Goal: Task Accomplishment & Management: Complete application form

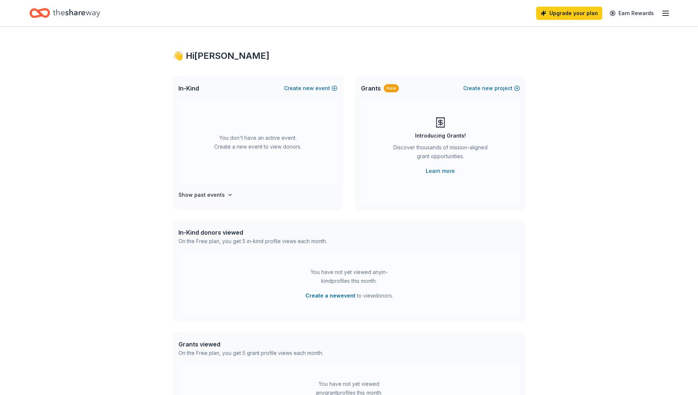
drag, startPoint x: 373, startPoint y: 84, endPoint x: 424, endPoint y: 88, distance: 52.0
click at [373, 84] on span "Grants" at bounding box center [371, 88] width 20 height 9
click at [492, 90] on span "new" at bounding box center [487, 88] width 11 height 9
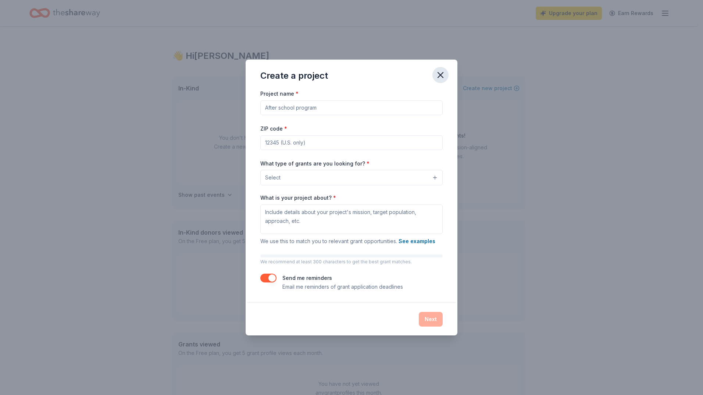
click at [440, 73] on icon "button" at bounding box center [440, 75] width 10 height 10
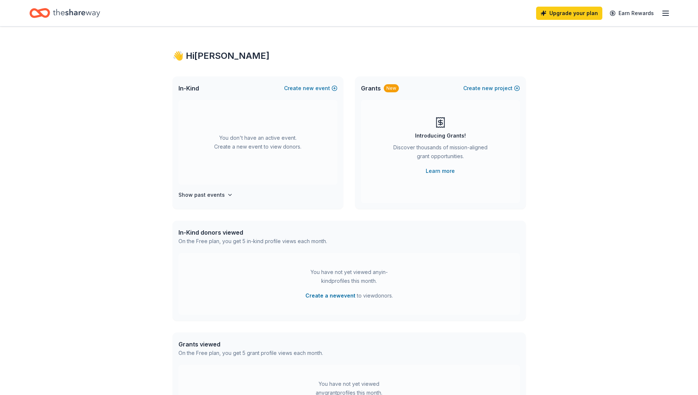
click at [440, 73] on div "👋 Hi Kerry In-Kind Create new event You don't have an active event. Create a ne…" at bounding box center [349, 241] width 377 height 430
click at [499, 87] on button "Create new project" at bounding box center [491, 88] width 57 height 9
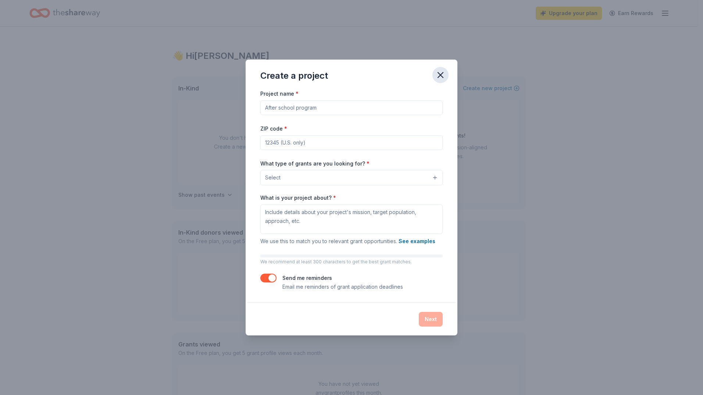
click at [441, 77] on icon "button" at bounding box center [440, 75] width 10 height 10
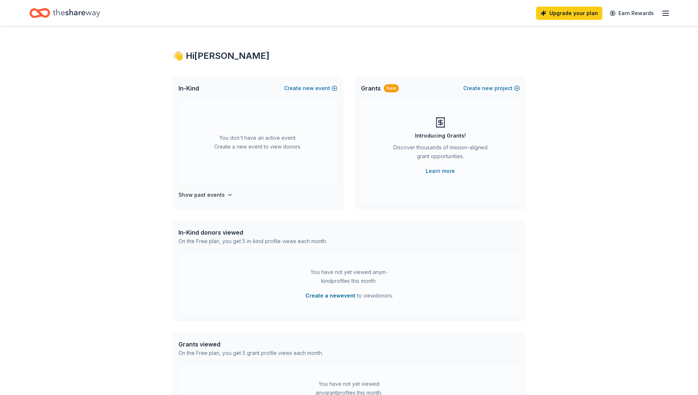
click at [192, 89] on span "In-Kind" at bounding box center [188, 88] width 21 height 9
click at [306, 91] on span "new" at bounding box center [308, 88] width 11 height 9
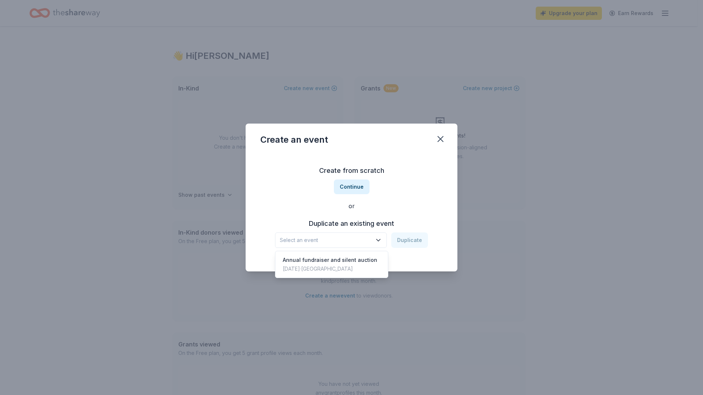
click at [378, 241] on icon "button" at bounding box center [378, 239] width 7 height 7
click at [357, 184] on button "Continue" at bounding box center [352, 186] width 36 height 15
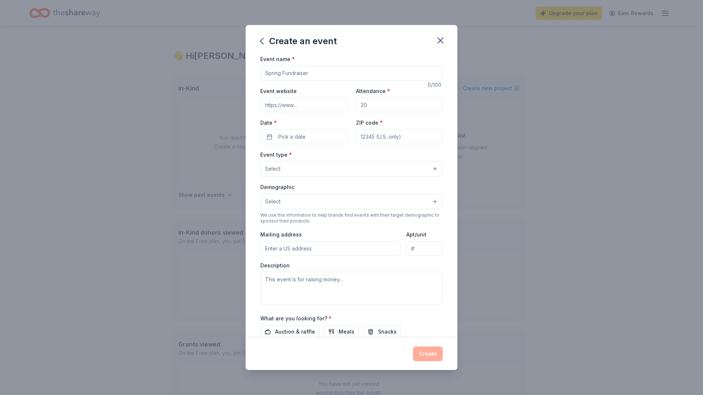
click at [328, 71] on input "Event name *" at bounding box center [351, 73] width 182 height 15
click at [328, 73] on input "Thanks" at bounding box center [351, 73] width 182 height 15
type input "Thanks Giving drive"
click at [326, 107] on input "Event website" at bounding box center [303, 104] width 87 height 15
click at [327, 105] on input "Event website" at bounding box center [303, 104] width 87 height 15
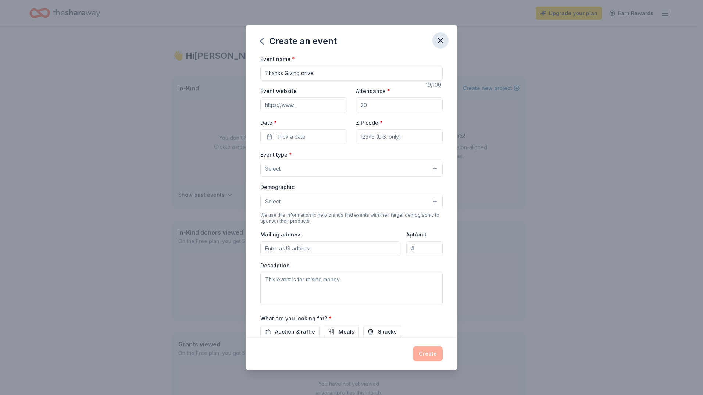
click at [437, 41] on icon "button" at bounding box center [440, 40] width 10 height 10
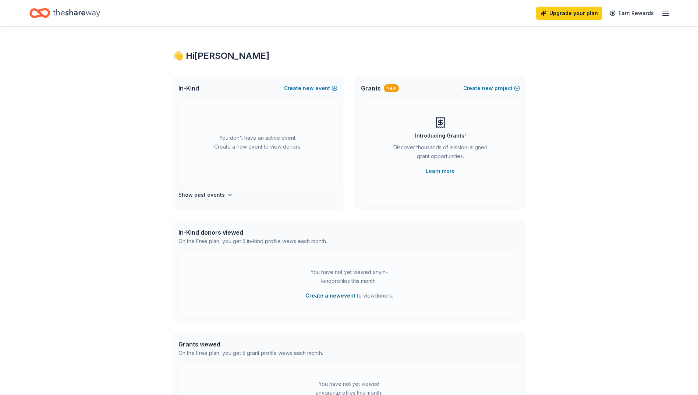
click at [329, 293] on button "Create a new event" at bounding box center [330, 295] width 50 height 9
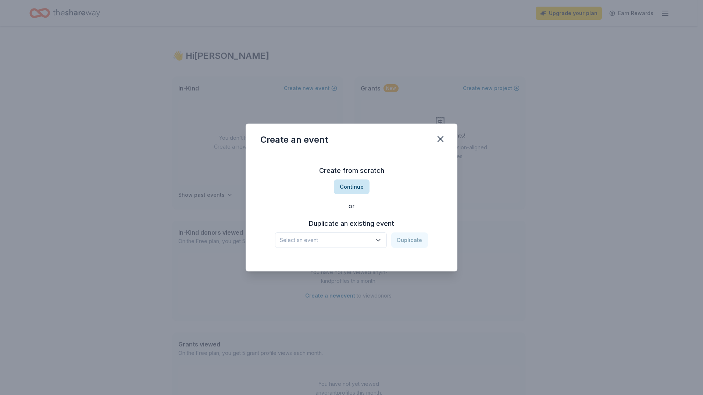
click at [351, 189] on button "Continue" at bounding box center [352, 186] width 36 height 15
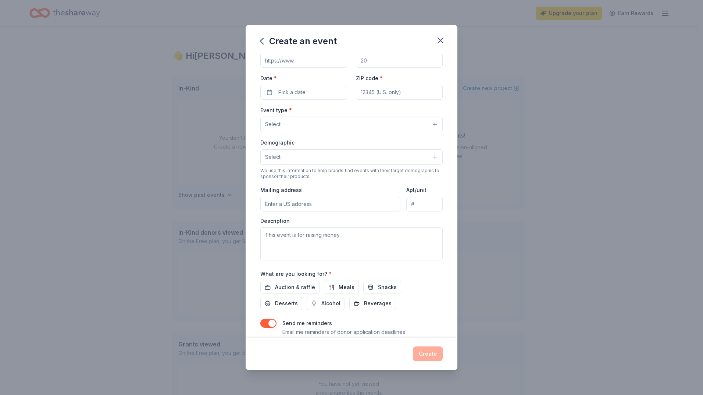
scroll to position [68, 0]
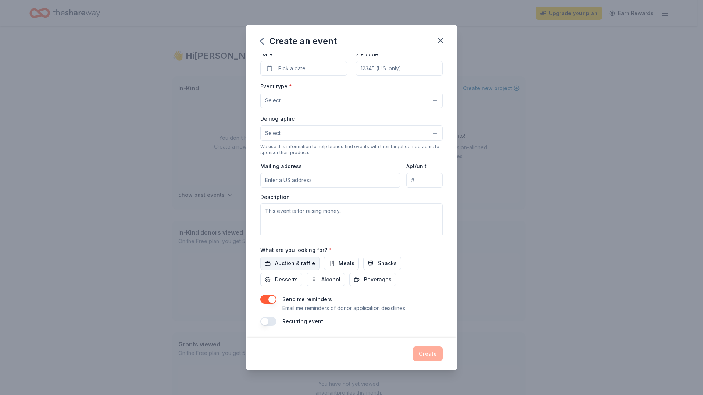
click at [302, 267] on span "Auction & raffle" at bounding box center [295, 263] width 40 height 9
click at [339, 262] on span "Meals" at bounding box center [347, 263] width 16 height 9
click at [369, 263] on button "Snacks" at bounding box center [382, 263] width 38 height 13
click at [432, 130] on button "Select" at bounding box center [351, 132] width 182 height 15
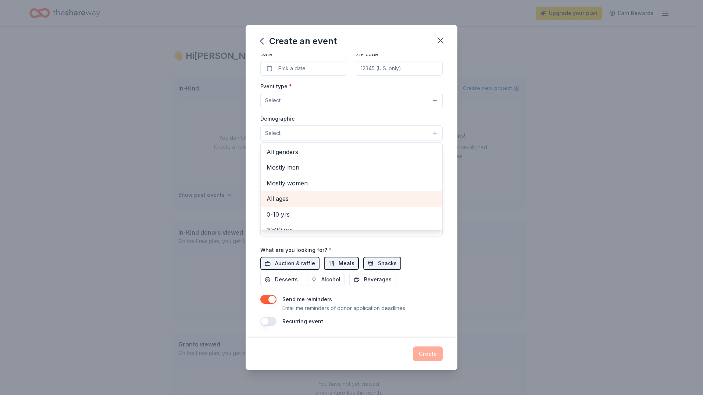
click at [325, 192] on div "All ages" at bounding box center [352, 198] width 182 height 15
click at [429, 100] on div "Event type * Select Demographic All ages All genders Mostly men Mostly women 0-…" at bounding box center [351, 160] width 182 height 156
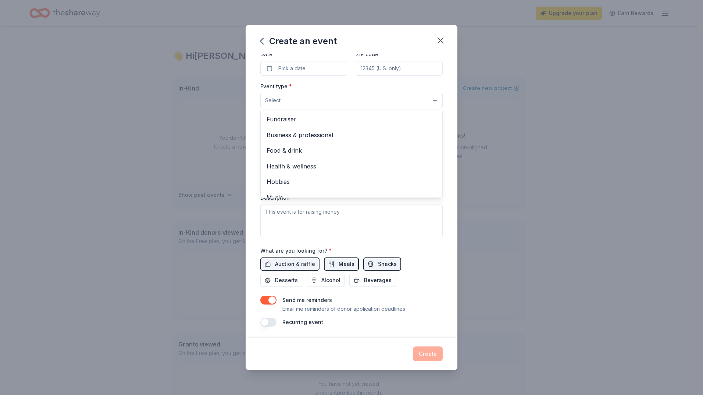
click at [429, 100] on button "Select" at bounding box center [351, 100] width 182 height 15
click at [280, 116] on span "Fundraiser" at bounding box center [352, 118] width 170 height 10
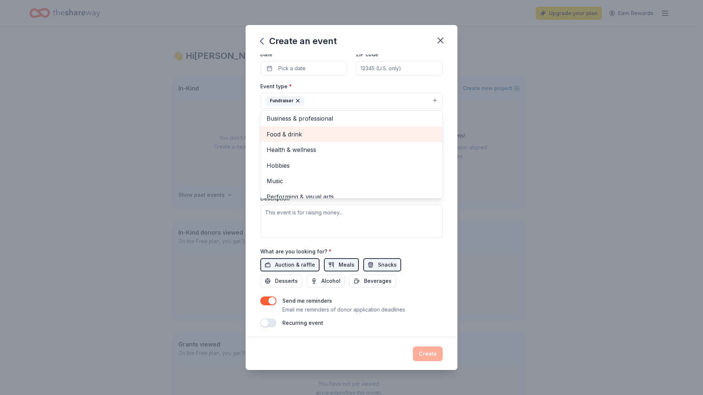
click at [287, 131] on span "Food & drink" at bounding box center [352, 134] width 170 height 10
click at [336, 132] on span "Health & wellness" at bounding box center [352, 136] width 170 height 10
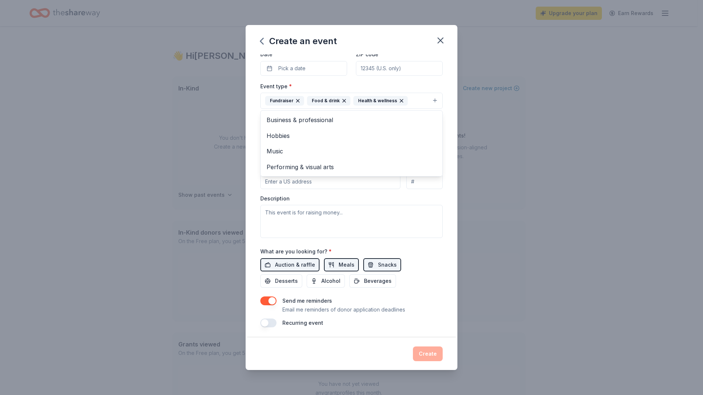
click at [444, 163] on div "Event name * 0 /100 Event website Attendance * Date * Pick a date ZIP code * Ev…" at bounding box center [352, 195] width 212 height 283
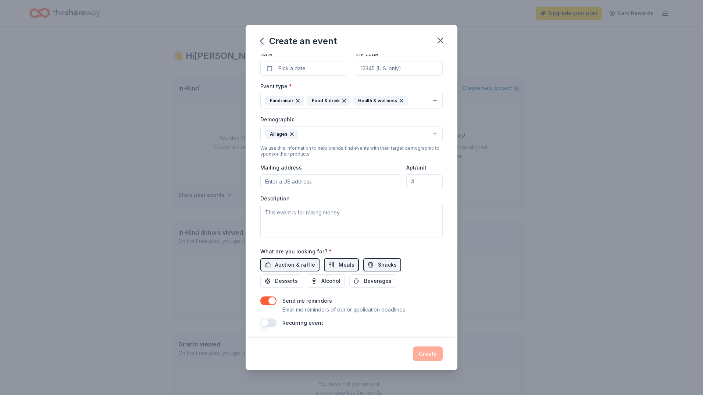
click at [319, 180] on input "Mailing address" at bounding box center [330, 181] width 140 height 15
type input "3850 homestead road"
type input "95051"
click at [314, 72] on button "Pick a date" at bounding box center [303, 68] width 87 height 15
click at [339, 89] on button "Go to next month" at bounding box center [342, 88] width 10 height 10
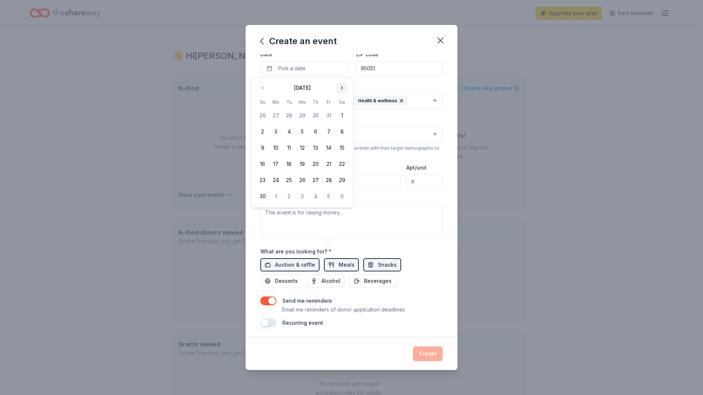
click at [339, 89] on button "Go to next month" at bounding box center [342, 88] width 10 height 10
click at [275, 115] on button "1" at bounding box center [275, 115] width 13 height 13
click at [263, 85] on button "Go to previous month" at bounding box center [262, 88] width 10 height 10
click at [315, 179] on button "27" at bounding box center [315, 180] width 13 height 13
click at [423, 250] on div "What are you looking for? * Auction & raffle Meals Snacks Desserts Alcohol Beve…" at bounding box center [351, 267] width 182 height 41
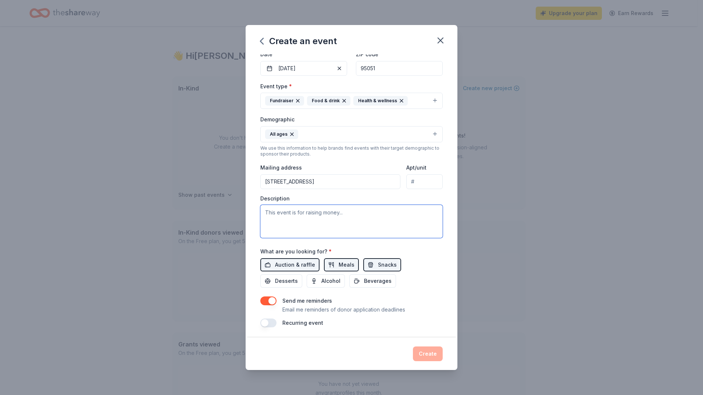
click at [355, 217] on textarea at bounding box center [351, 221] width 182 height 33
type textarea "F"
paste textarea "💖 Help Keep Families Together — Support JW House! At JW House, we open our door…"
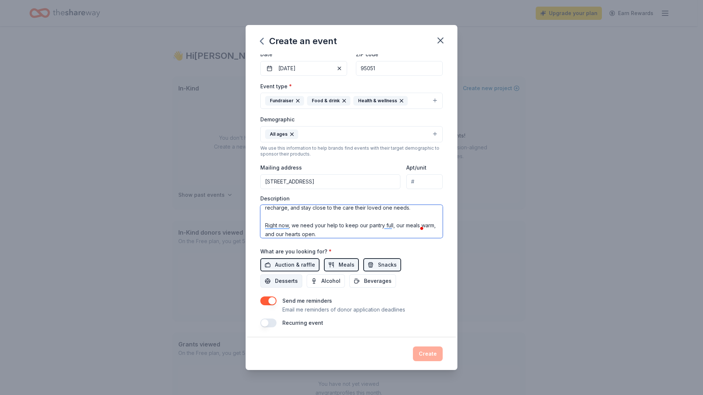
type textarea "💖 Help Keep Families Together — Support JW House! At JW House, we open our door…"
click at [277, 280] on span "Desserts" at bounding box center [286, 281] width 23 height 9
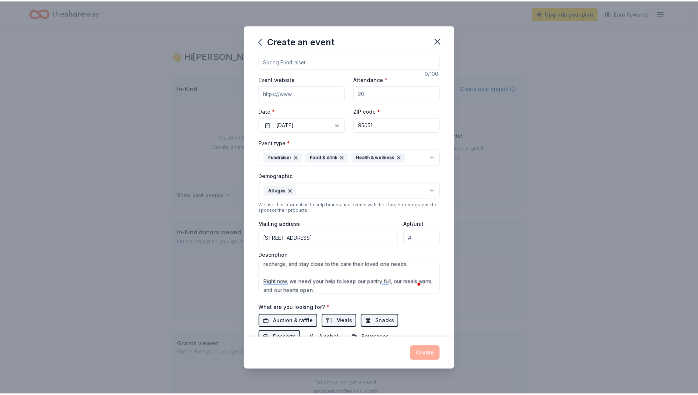
scroll to position [0, 0]
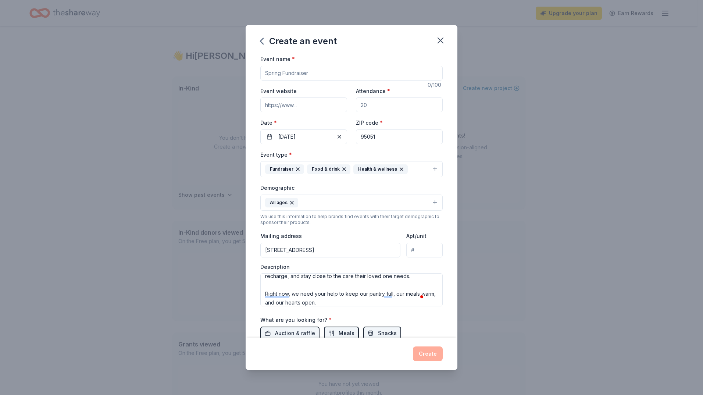
click at [310, 75] on input "Event name *" at bounding box center [351, 73] width 182 height 15
click at [281, 72] on input "Event name *" at bounding box center [351, 73] width 182 height 15
type input "FALL FUND RAISER"
click at [428, 355] on div "Create" at bounding box center [351, 353] width 182 height 15
click at [373, 103] on input "Attendance *" at bounding box center [399, 104] width 87 height 15
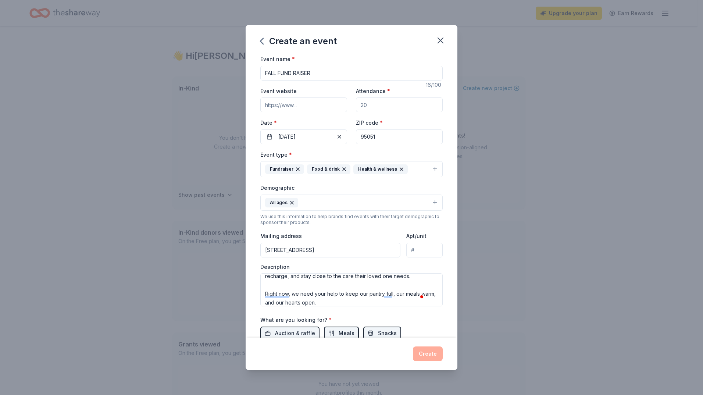
type input "1"
type input "300"
click at [302, 102] on input "Event website" at bounding box center [303, 104] width 87 height 15
type input "www.jwhouse.org"
click at [426, 356] on button "Create" at bounding box center [428, 353] width 30 height 15
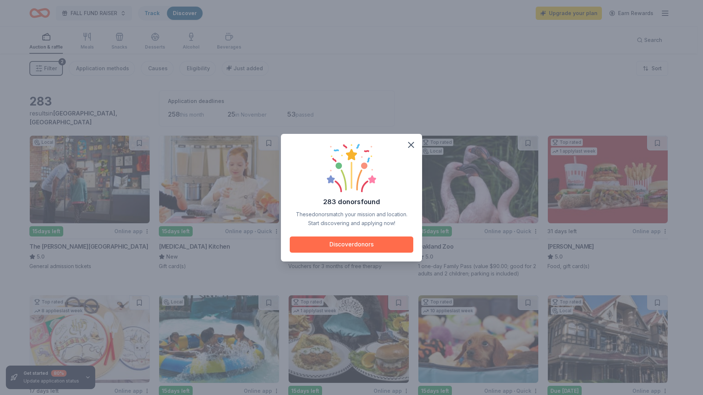
click at [354, 243] on button "Discover donors" at bounding box center [352, 244] width 124 height 16
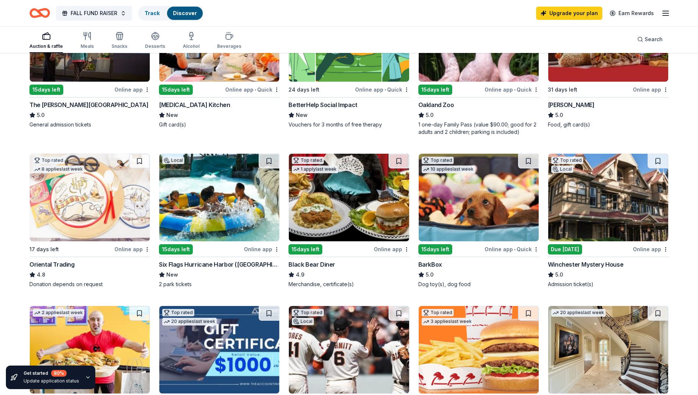
scroll to position [143, 0]
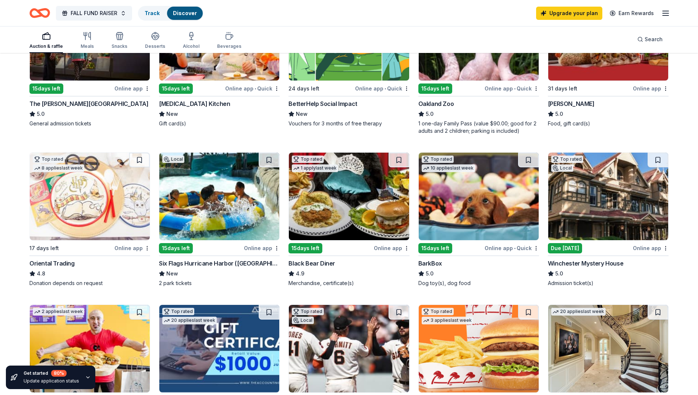
click at [577, 256] on div "Top rated Local Due today Online app Winchester Mystery House 5.0 Admission tic…" at bounding box center [608, 219] width 121 height 135
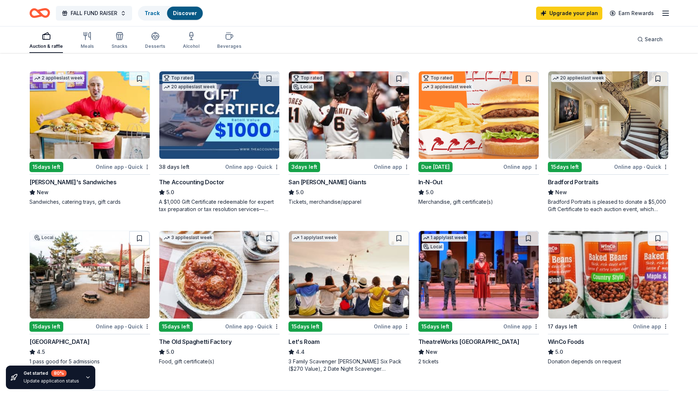
scroll to position [373, 0]
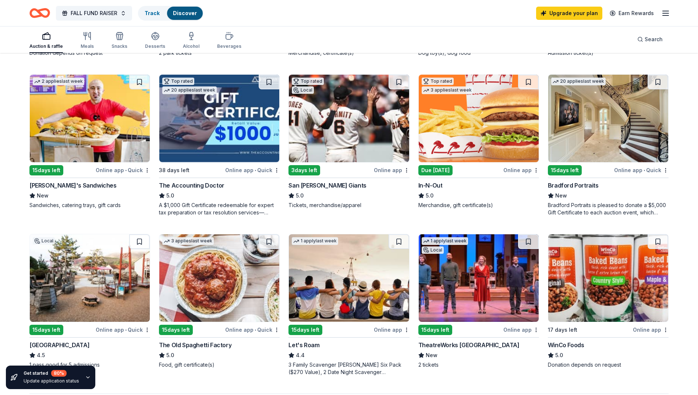
click at [456, 125] on img at bounding box center [479, 119] width 120 height 88
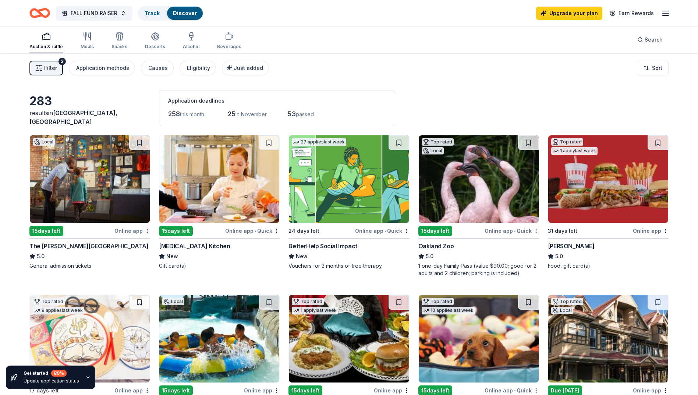
scroll to position [0, 0]
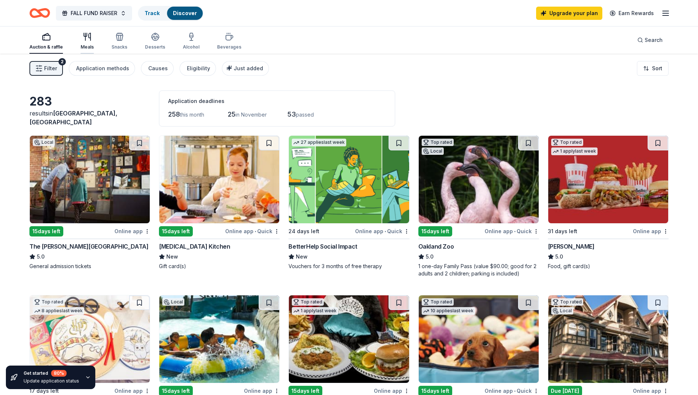
click at [90, 44] on div "Meals" at bounding box center [87, 47] width 13 height 6
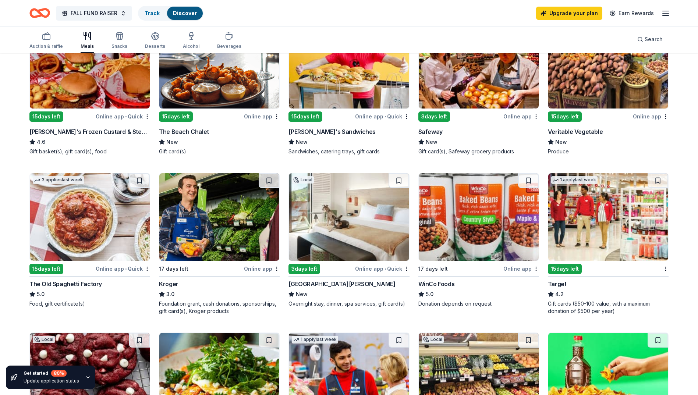
scroll to position [294, 0]
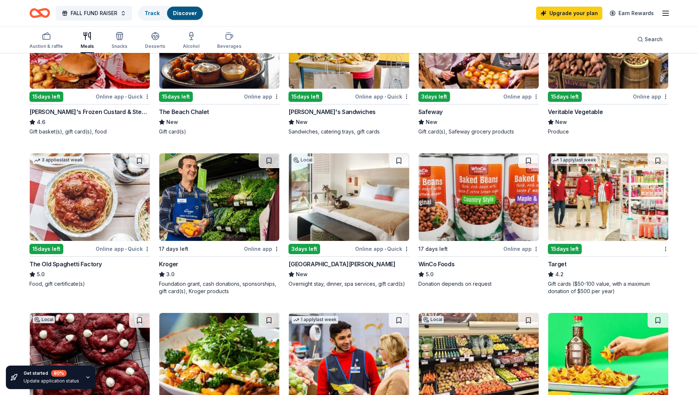
click at [106, 199] on img at bounding box center [90, 197] width 120 height 88
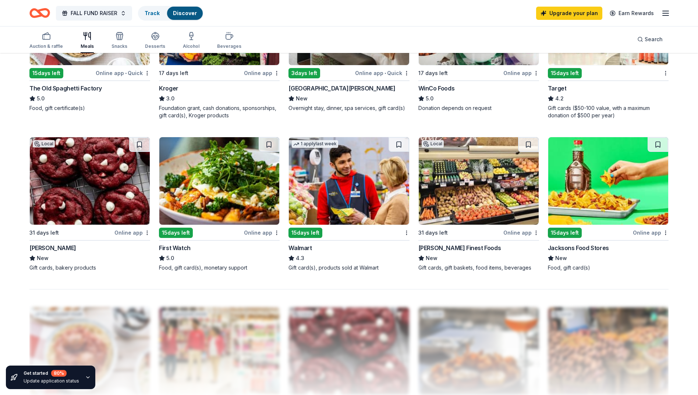
scroll to position [478, 0]
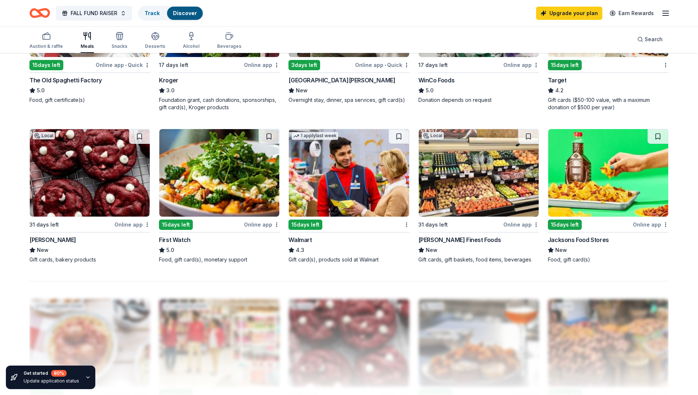
click at [93, 180] on img at bounding box center [90, 173] width 120 height 88
click at [358, 260] on div "Gift card(s), products sold at Walmart" at bounding box center [348, 259] width 121 height 7
click at [353, 240] on div "Walmart" at bounding box center [348, 239] width 121 height 9
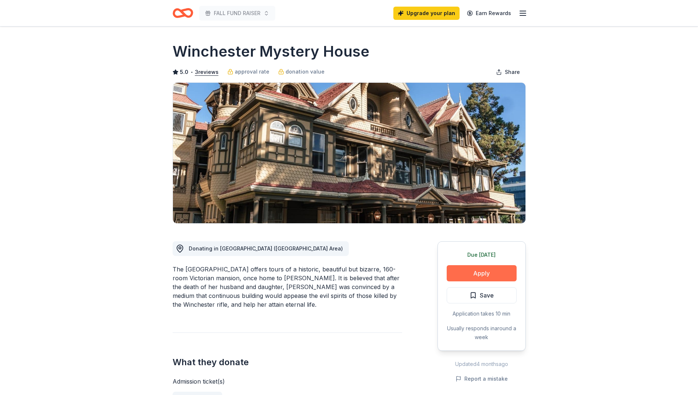
click at [491, 272] on button "Apply" at bounding box center [481, 273] width 70 height 16
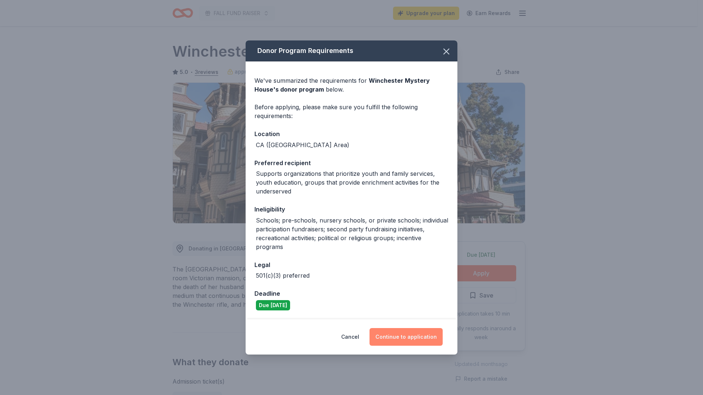
click at [419, 337] on button "Continue to application" at bounding box center [406, 337] width 73 height 18
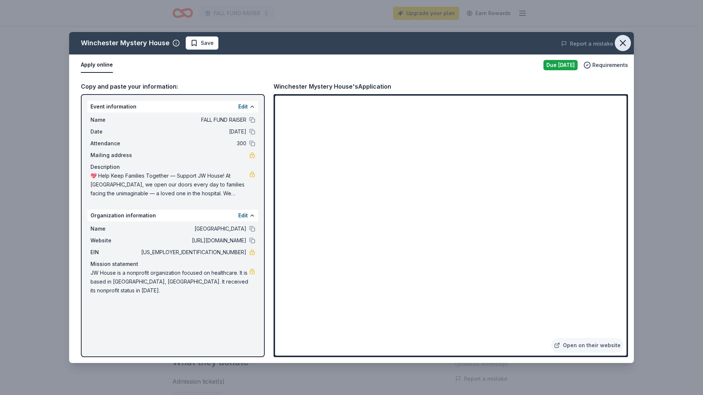
click at [620, 42] on icon "button" at bounding box center [623, 43] width 10 height 10
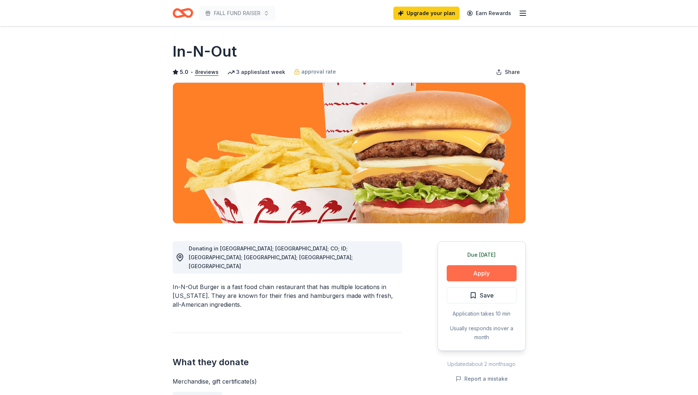
click at [473, 277] on button "Apply" at bounding box center [481, 273] width 70 height 16
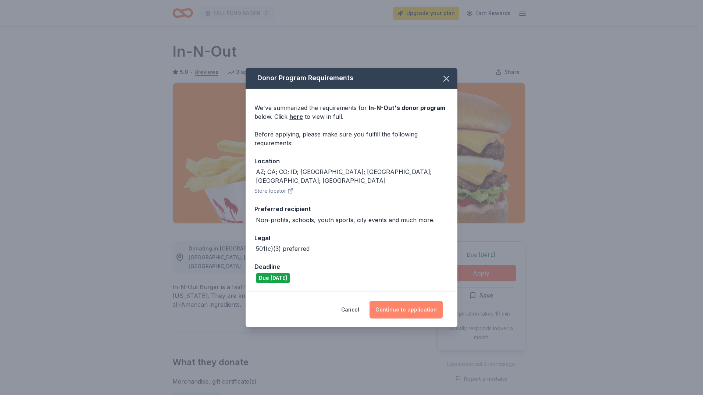
click at [427, 302] on button "Continue to application" at bounding box center [406, 310] width 73 height 18
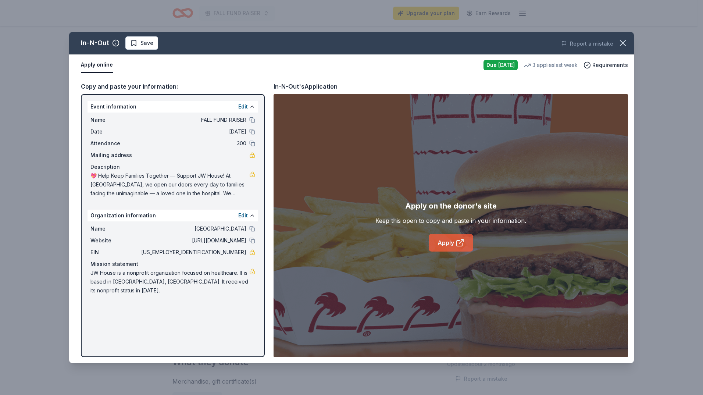
click at [441, 246] on link "Apply" at bounding box center [451, 243] width 45 height 18
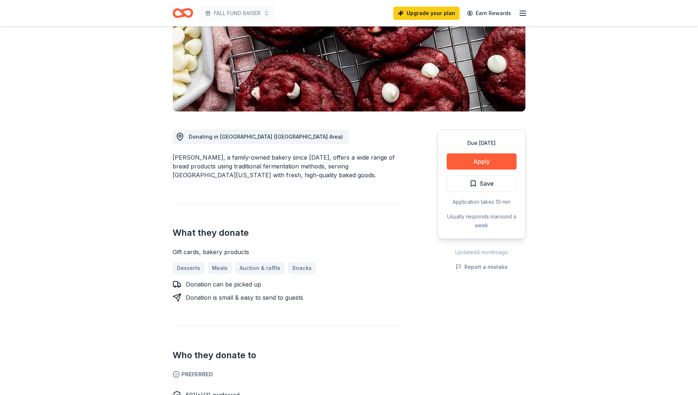
scroll to position [110, 0]
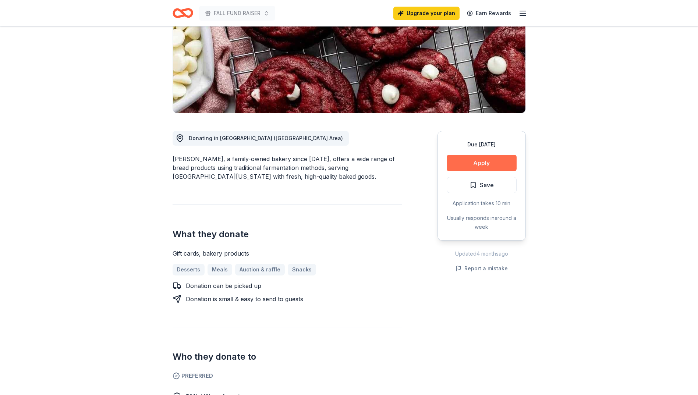
click at [484, 159] on button "Apply" at bounding box center [481, 163] width 70 height 16
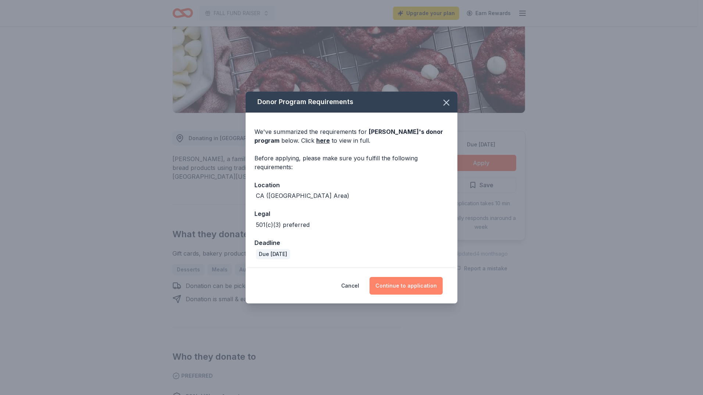
click at [406, 287] on button "Continue to application" at bounding box center [406, 286] width 73 height 18
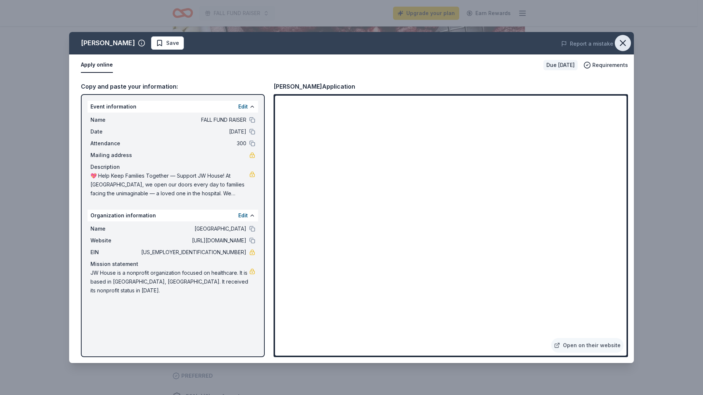
click at [622, 40] on icon "button" at bounding box center [623, 43] width 10 height 10
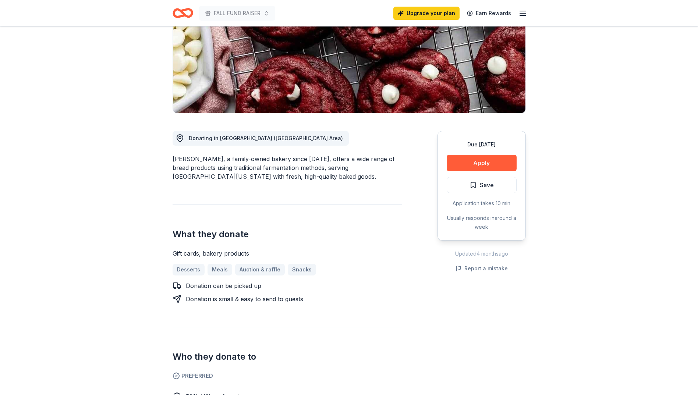
click at [191, 11] on icon "Home" at bounding box center [185, 12] width 11 height 7
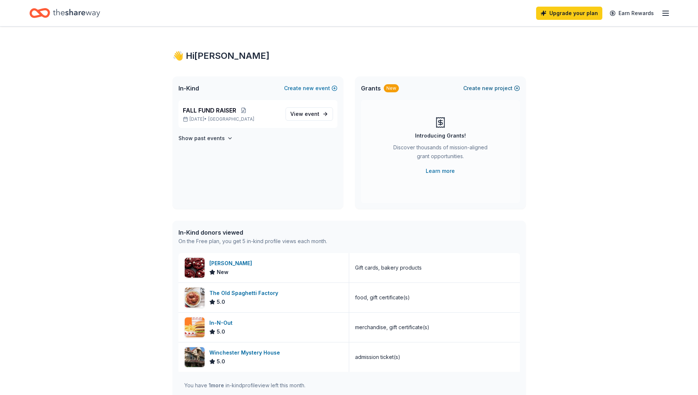
click at [485, 88] on span "new" at bounding box center [487, 88] width 11 height 9
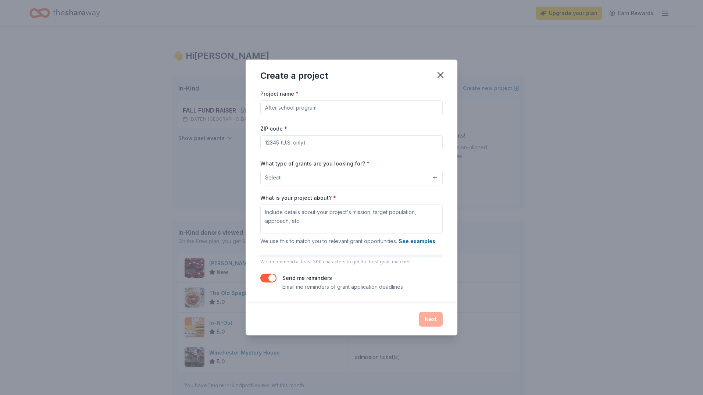
click at [304, 109] on input "Project name *" at bounding box center [351, 107] width 182 height 15
type input "JW HOUSE FUNDRAISER"
click at [414, 147] on input "ZIP code *" at bounding box center [351, 142] width 182 height 15
type input "95051"
click at [334, 179] on button "Select" at bounding box center [351, 177] width 182 height 15
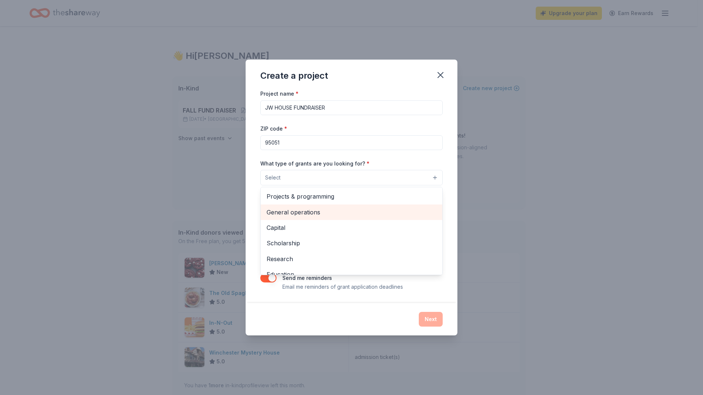
click at [346, 214] on span "General operations" at bounding box center [352, 212] width 170 height 10
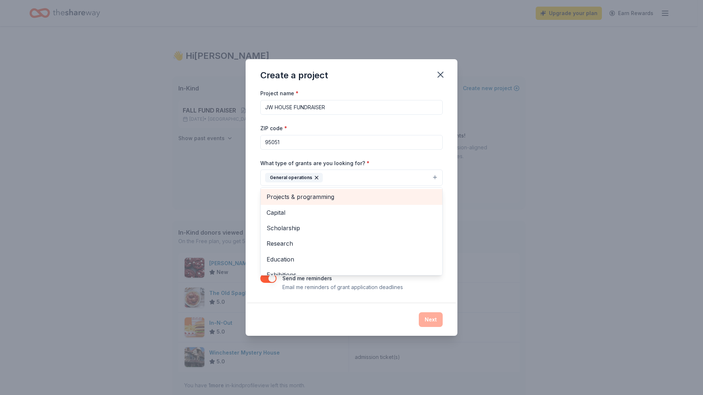
click at [413, 197] on span "Projects & programming" at bounding box center [352, 197] width 170 height 10
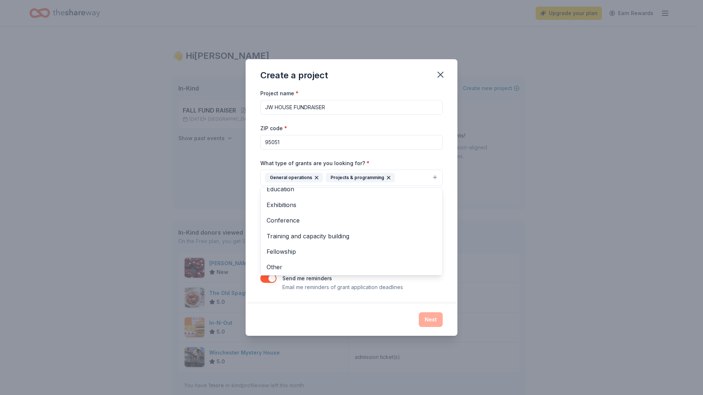
scroll to position [56, 0]
click at [404, 267] on span "Other" at bounding box center [352, 266] width 170 height 10
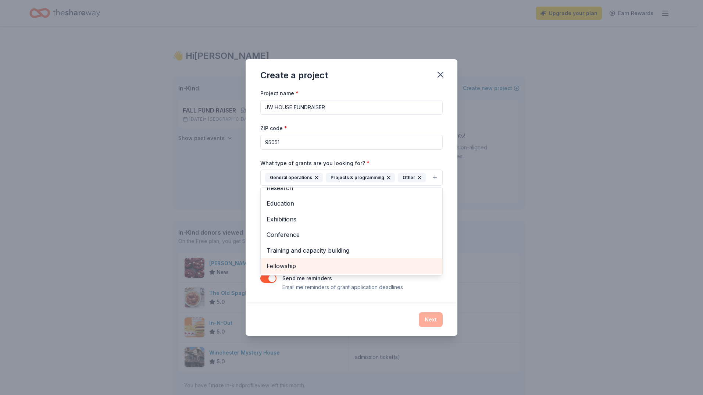
scroll to position [40, 0]
click at [433, 317] on div "Create a project Project name * JW HOUSE FUNDRAISER ZIP code * 95051 What type …" at bounding box center [352, 197] width 212 height 276
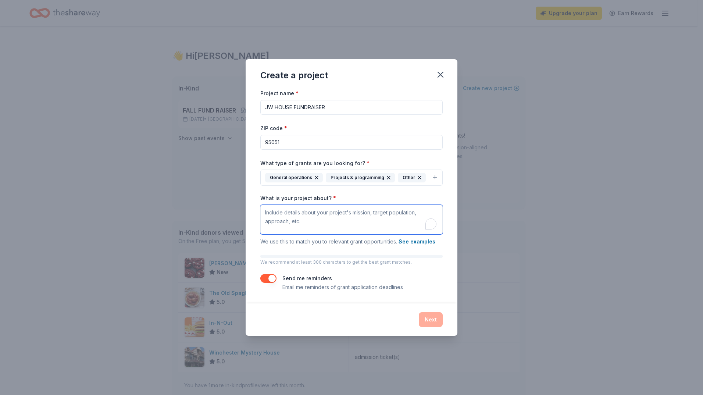
click at [369, 218] on textarea "What is your project about? *" at bounding box center [351, 219] width 182 height 29
click at [316, 220] on textarea "What is your project about? *" at bounding box center [351, 219] width 182 height 29
paste textarea "At JW House, we believe that family is healing. Every day, we open our doors to…"
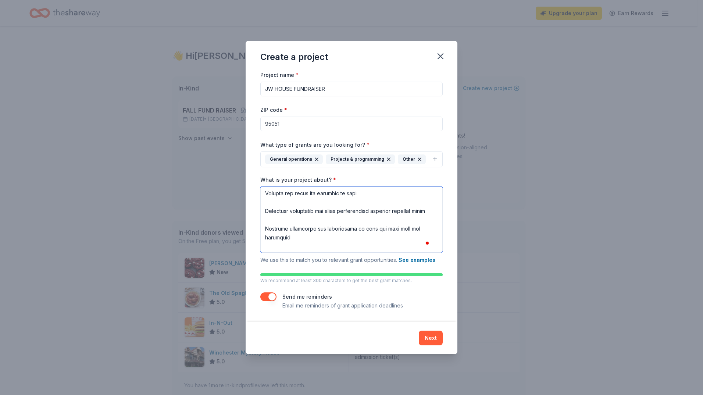
scroll to position [0, 0]
drag, startPoint x: 421, startPoint y: 193, endPoint x: 387, endPoint y: 193, distance: 34.2
click at [387, 193] on textarea "What is your project about? *" at bounding box center [351, 219] width 182 height 66
click at [398, 225] on textarea "What is your project about? *" at bounding box center [351, 219] width 182 height 66
drag, startPoint x: 423, startPoint y: 217, endPoint x: 264, endPoint y: 214, distance: 158.9
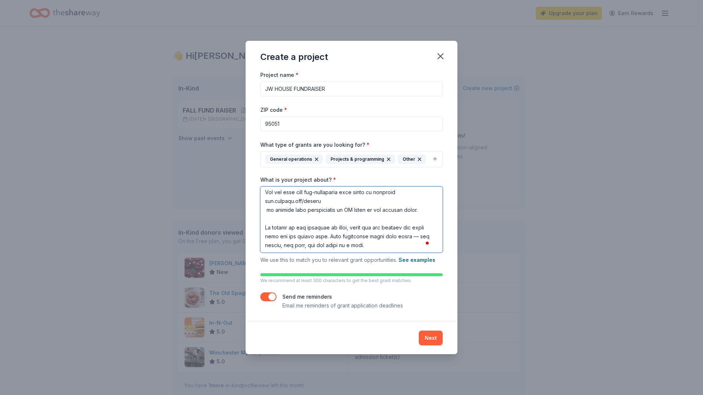
click at [264, 214] on textarea "What is your project about? *" at bounding box center [351, 219] width 182 height 66
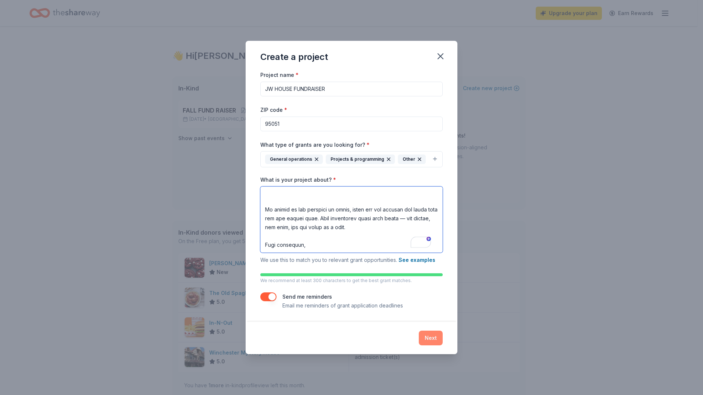
type textarea "At JW House, we believe that family is healing. Every day, we open our doors to…"
click at [434, 337] on button "Next" at bounding box center [431, 338] width 24 height 15
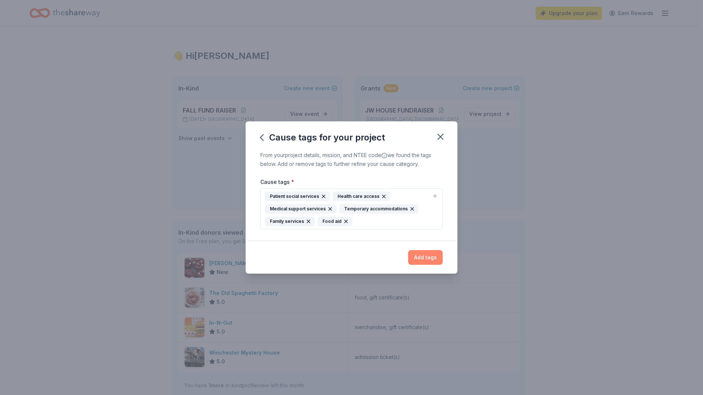
click at [426, 256] on button "Add tags" at bounding box center [425, 257] width 35 height 15
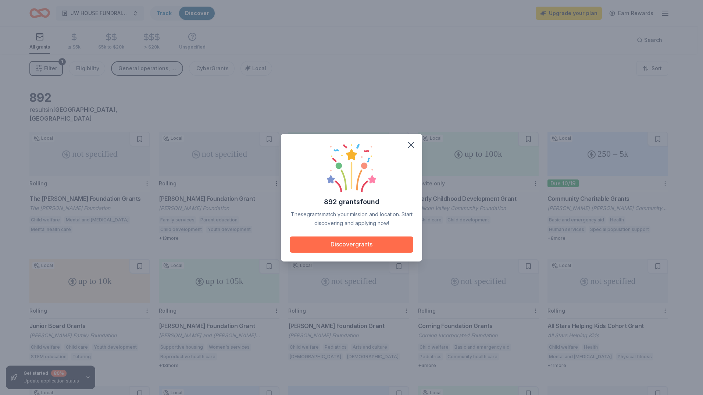
click at [363, 245] on button "Discover grants" at bounding box center [352, 244] width 124 height 16
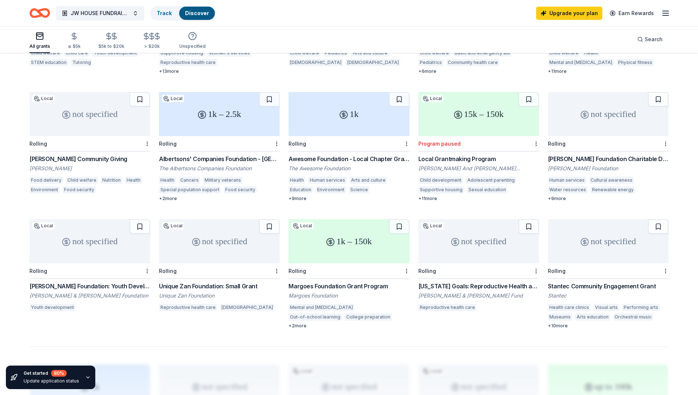
scroll to position [257, 0]
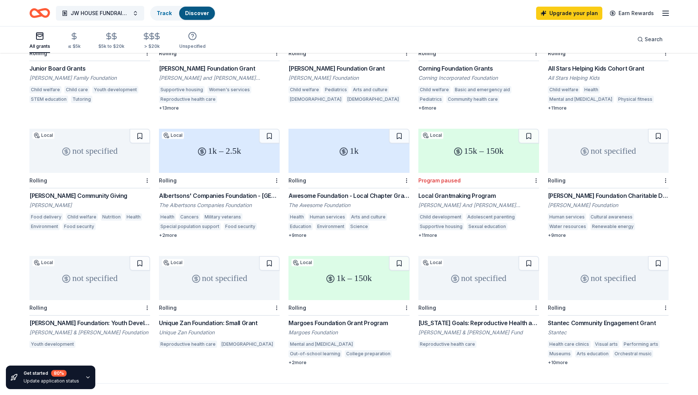
click at [430, 232] on div "+ 11 more" at bounding box center [478, 235] width 121 height 6
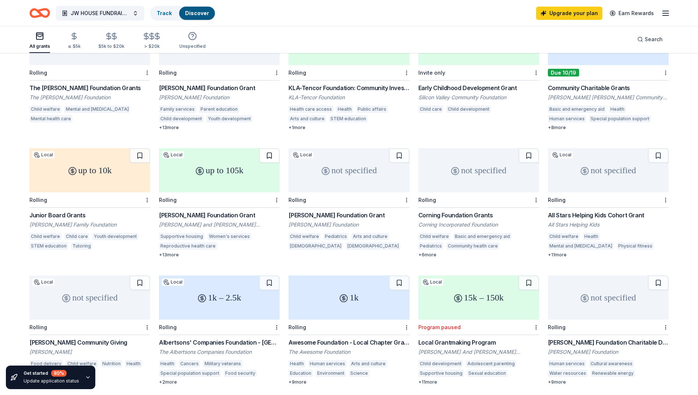
scroll to position [110, 0]
click at [151, 41] on div "> $20k" at bounding box center [151, 40] width 19 height 17
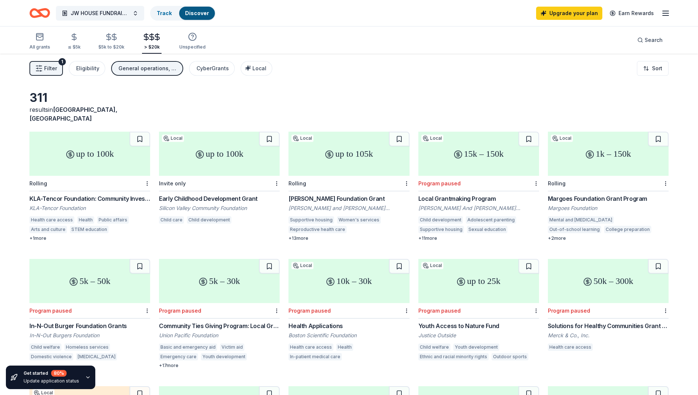
click at [367, 61] on div "Filter 1 Eligibility General operations, Projects & programming, Other CyberGra…" at bounding box center [349, 68] width 698 height 29
click at [479, 194] on div "Local Grantmaking Program" at bounding box center [478, 198] width 121 height 9
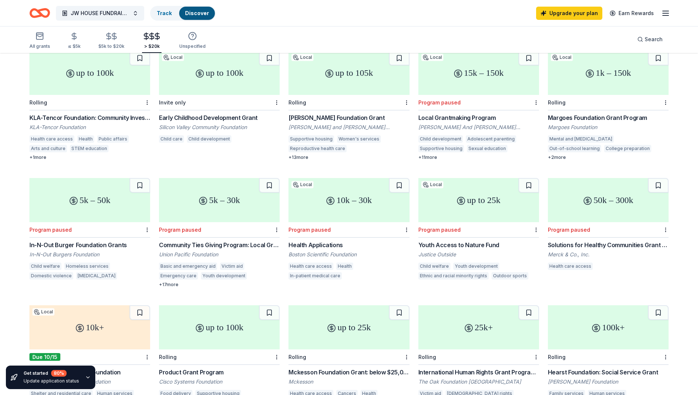
scroll to position [37, 0]
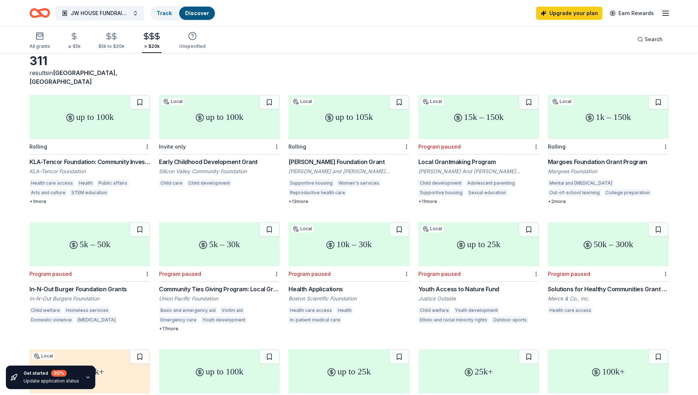
click at [324, 157] on div "Baskin Foundation Grant" at bounding box center [348, 161] width 121 height 9
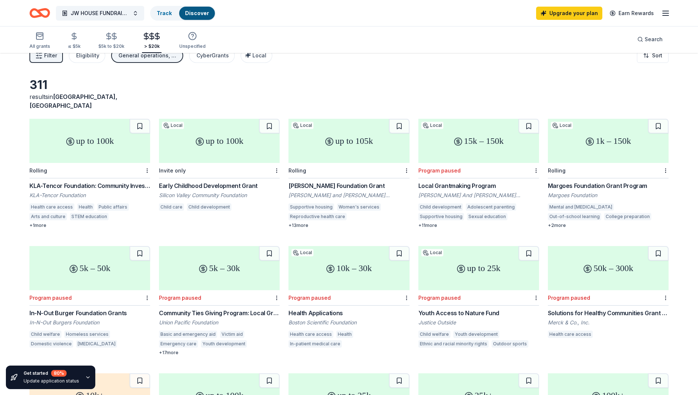
scroll to position [0, 0]
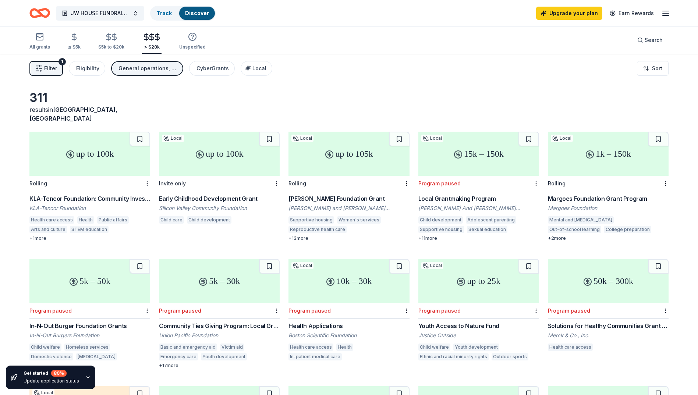
click at [109, 194] on div "KLA-Tencor Foundation: Community Investment Fund" at bounding box center [89, 198] width 121 height 9
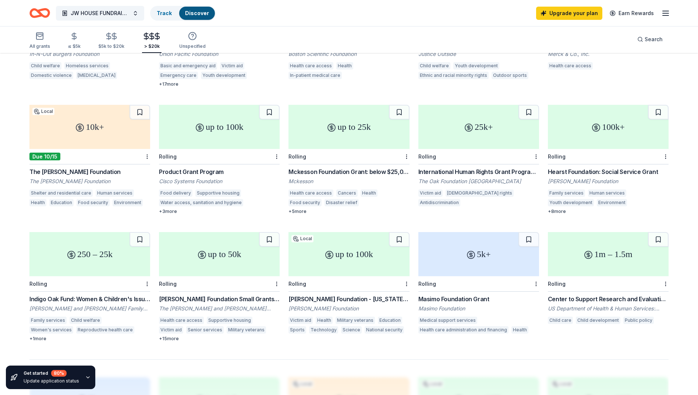
scroll to position [294, 0]
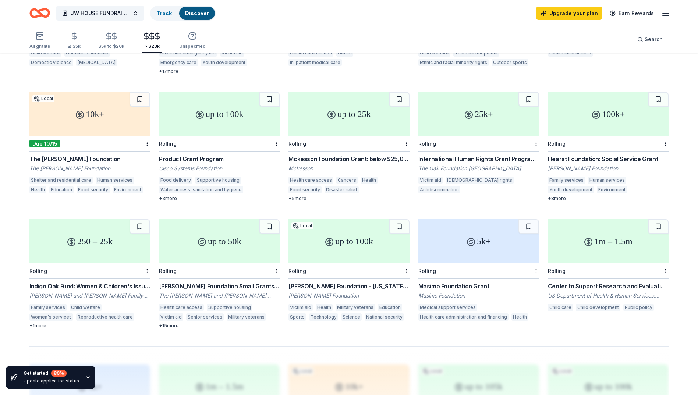
click at [65, 154] on div "The Kelly Foundation" at bounding box center [89, 158] width 121 height 9
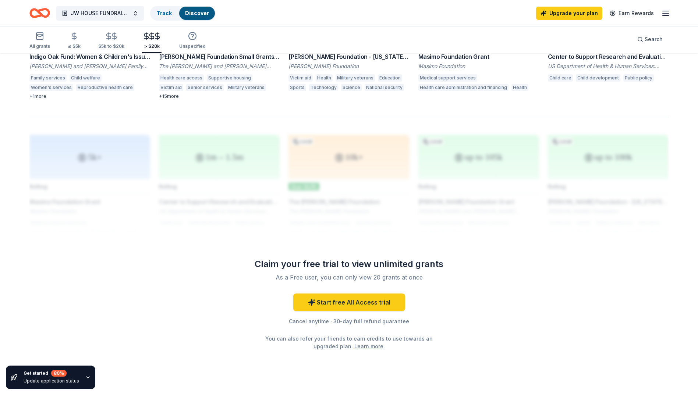
scroll to position [532, 0]
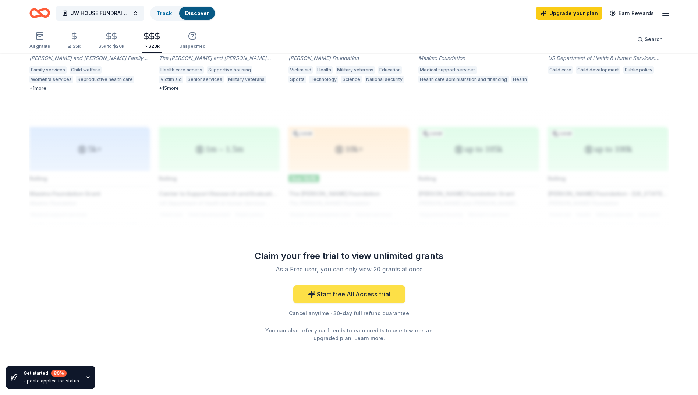
click at [354, 287] on link "Start free All Access trial" at bounding box center [349, 294] width 112 height 18
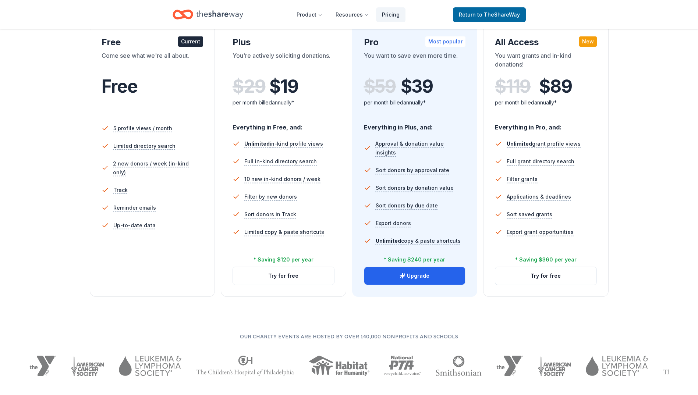
scroll to position [147, 0]
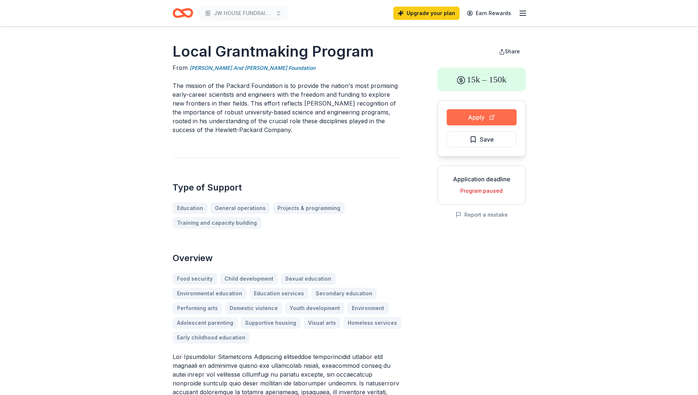
click at [472, 117] on button "Apply" at bounding box center [481, 117] width 70 height 16
drag, startPoint x: 164, startPoint y: 41, endPoint x: 278, endPoint y: 72, distance: 118.7
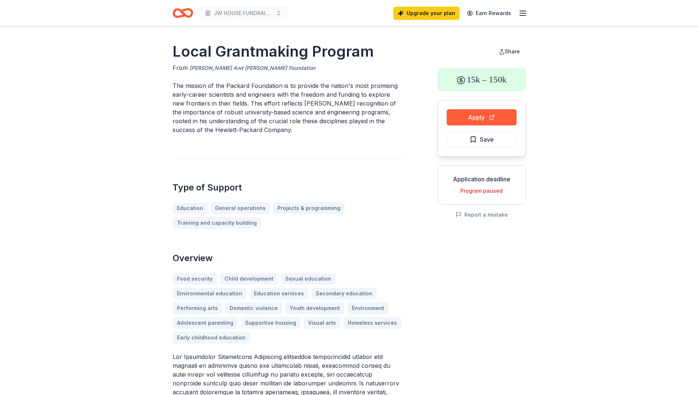
drag, startPoint x: 189, startPoint y: 51, endPoint x: 270, endPoint y: 65, distance: 81.6
drag, startPoint x: 252, startPoint y: 131, endPoint x: 271, endPoint y: 129, distance: 19.2
click at [271, 129] on p "The mission of the Packard Foundation is to provide the nation's most promising…" at bounding box center [287, 107] width 230 height 53
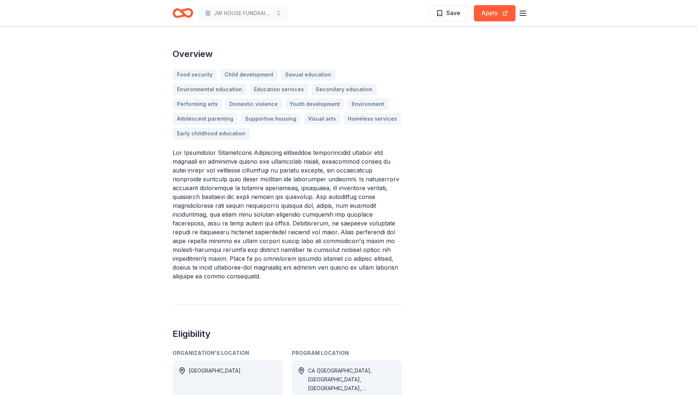
scroll to position [206, 0]
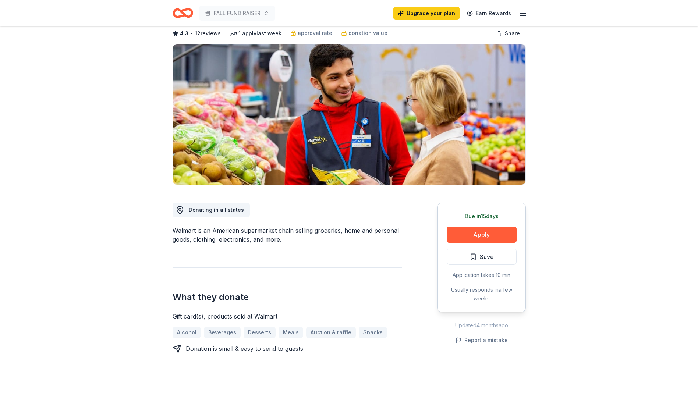
scroll to position [110, 0]
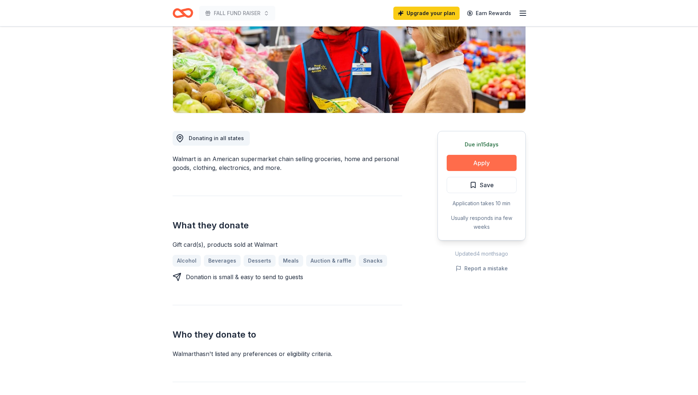
click at [489, 162] on button "Apply" at bounding box center [481, 163] width 70 height 16
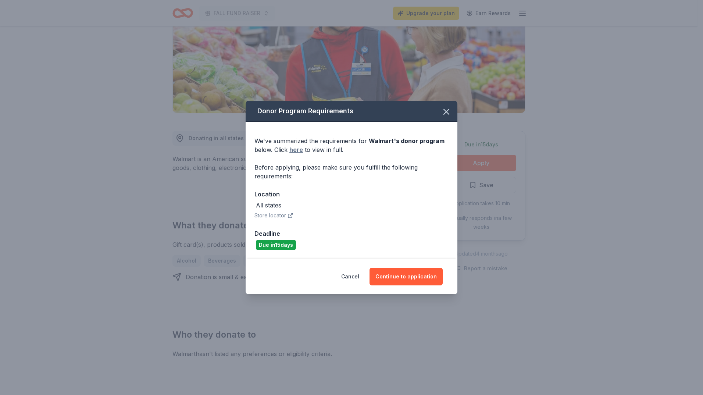
click at [299, 150] on link "here" at bounding box center [296, 149] width 14 height 9
drag, startPoint x: 445, startPoint y: 113, endPoint x: 442, endPoint y: 104, distance: 9.5
click at [445, 111] on icon "button" at bounding box center [446, 112] width 10 height 10
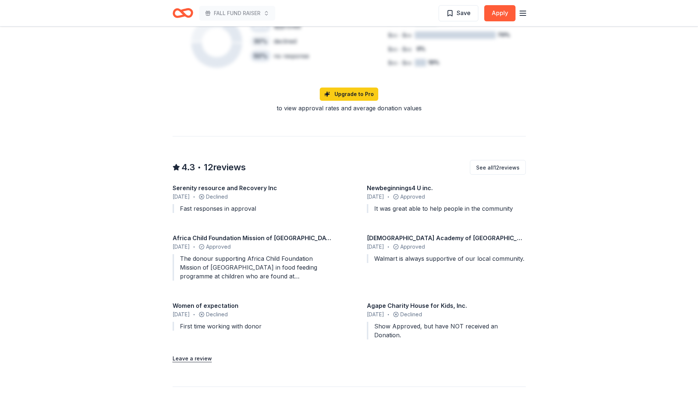
scroll to position [588, 0]
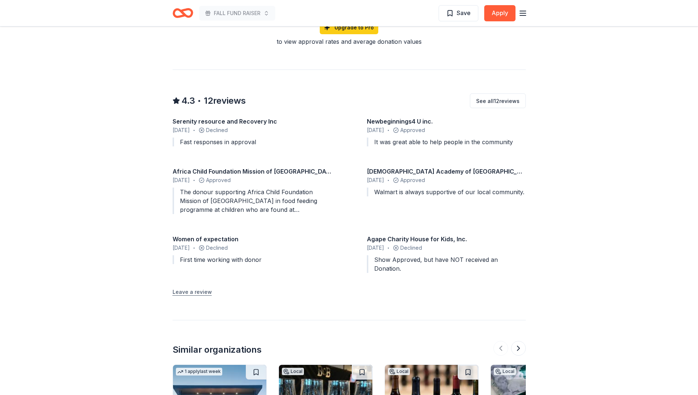
click at [197, 288] on button "Leave a review" at bounding box center [191, 292] width 39 height 9
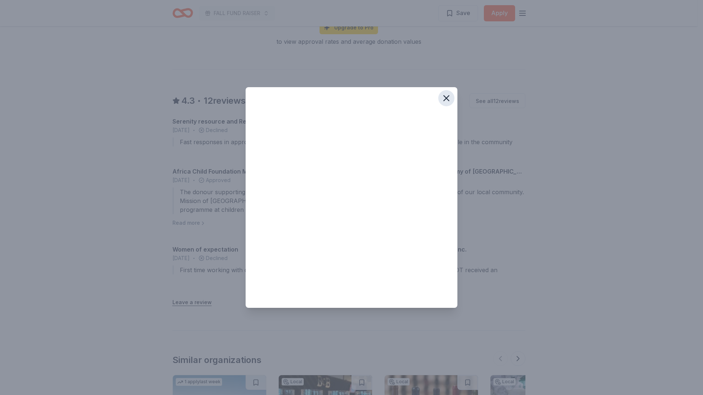
click at [450, 97] on icon "button" at bounding box center [446, 98] width 10 height 10
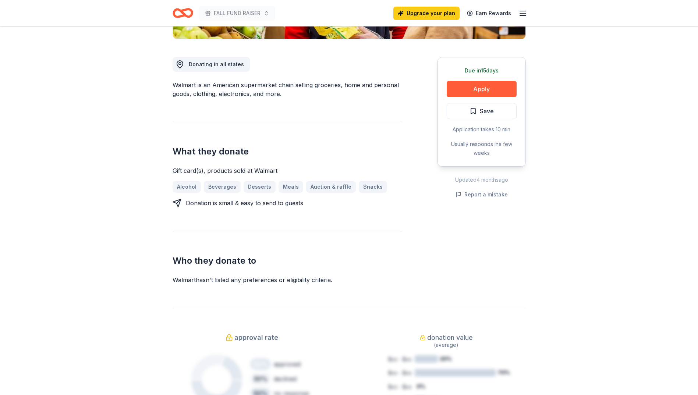
scroll to position [184, 0]
click at [478, 88] on button "Apply" at bounding box center [481, 89] width 70 height 16
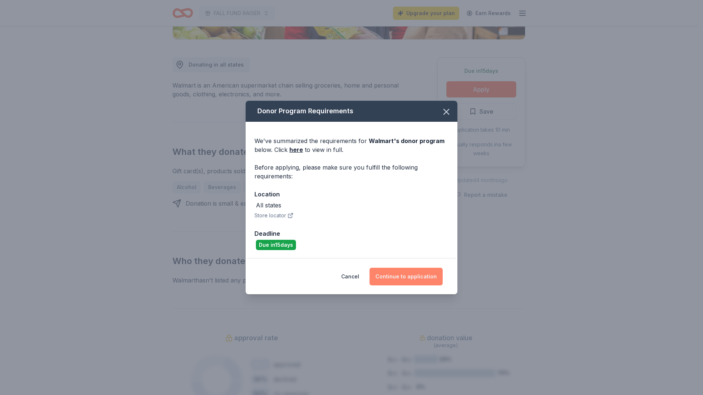
click at [421, 272] on button "Continue to application" at bounding box center [406, 277] width 73 height 18
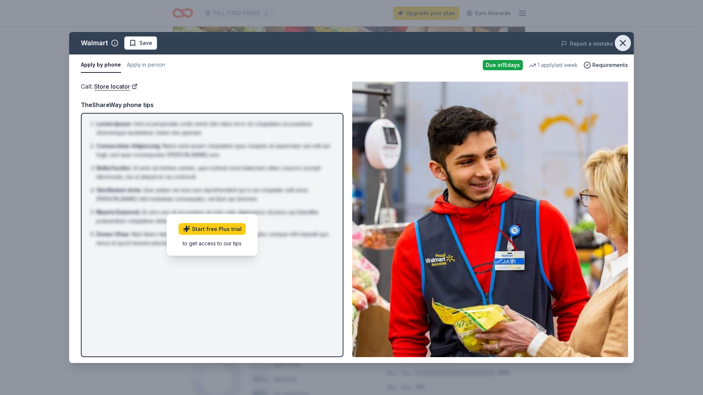
click at [624, 40] on icon "button" at bounding box center [623, 43] width 10 height 10
